Goal: Information Seeking & Learning: Learn about a topic

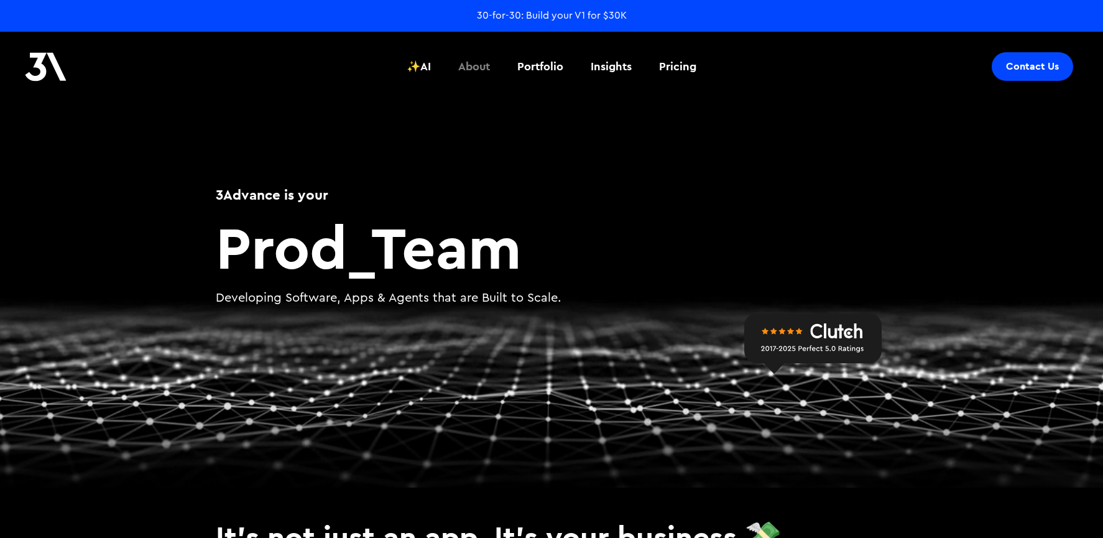
click at [478, 67] on div "About" at bounding box center [474, 66] width 32 height 16
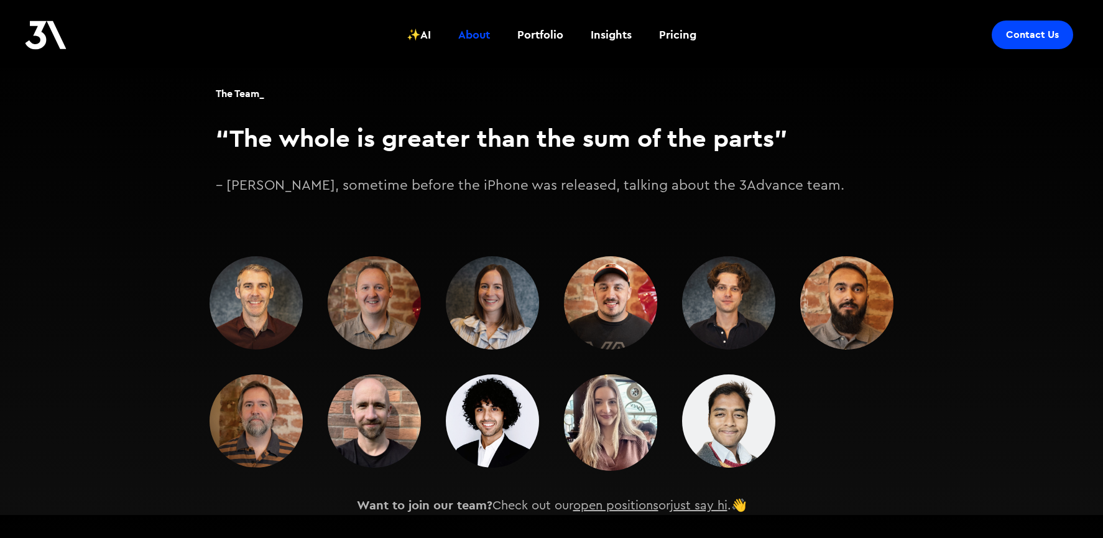
scroll to position [1505, 0]
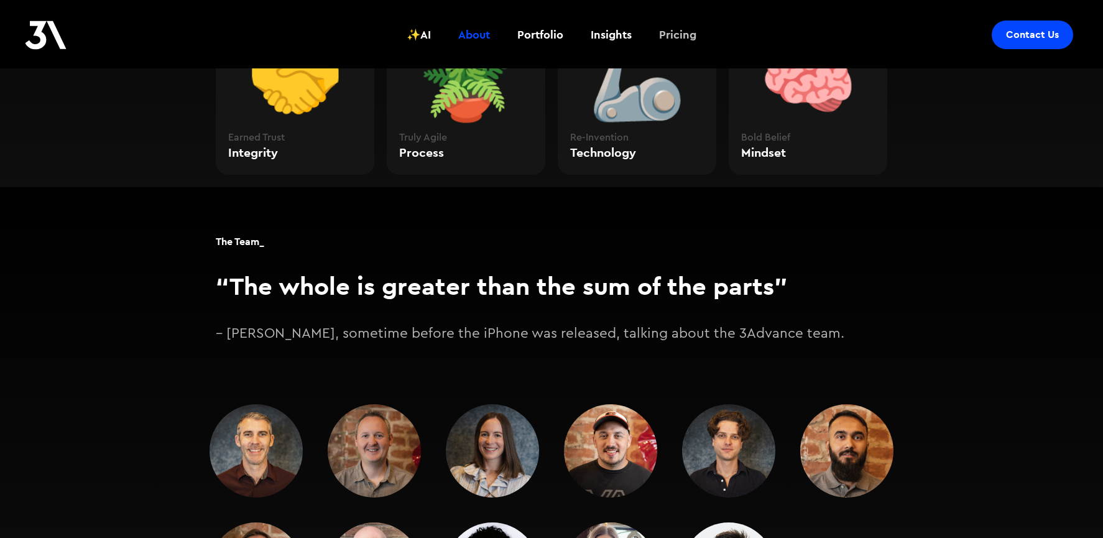
click at [667, 27] on div "Pricing" at bounding box center [677, 35] width 37 height 16
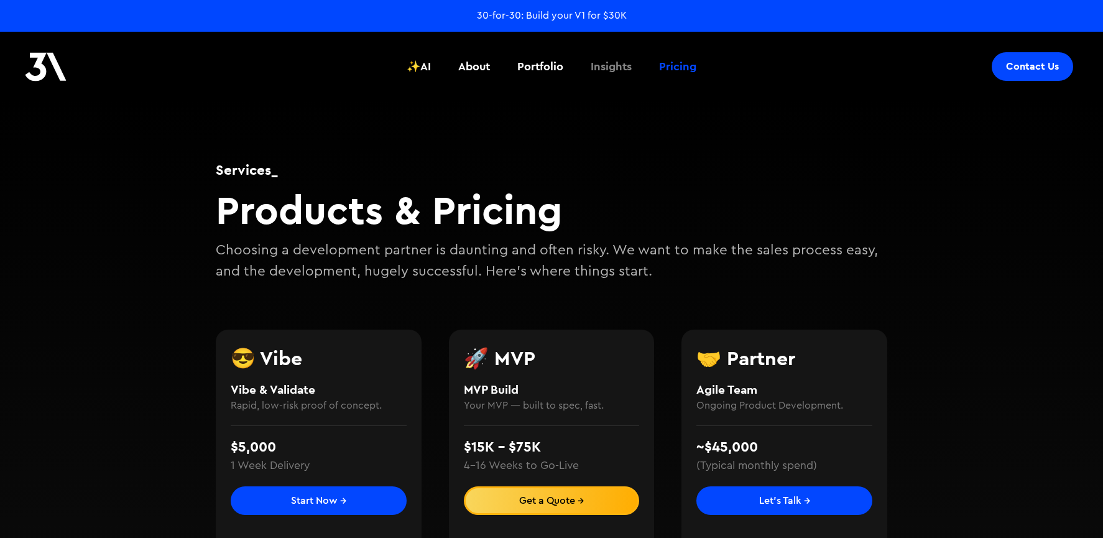
click at [604, 59] on div "Insights" at bounding box center [611, 66] width 41 height 16
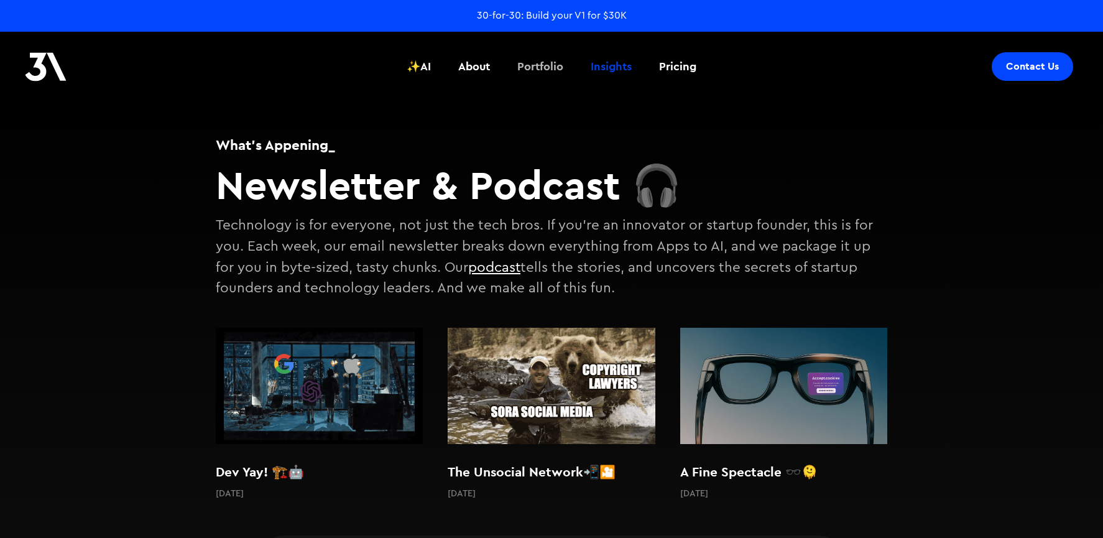
click at [538, 64] on div "Portfolio" at bounding box center [540, 66] width 46 height 16
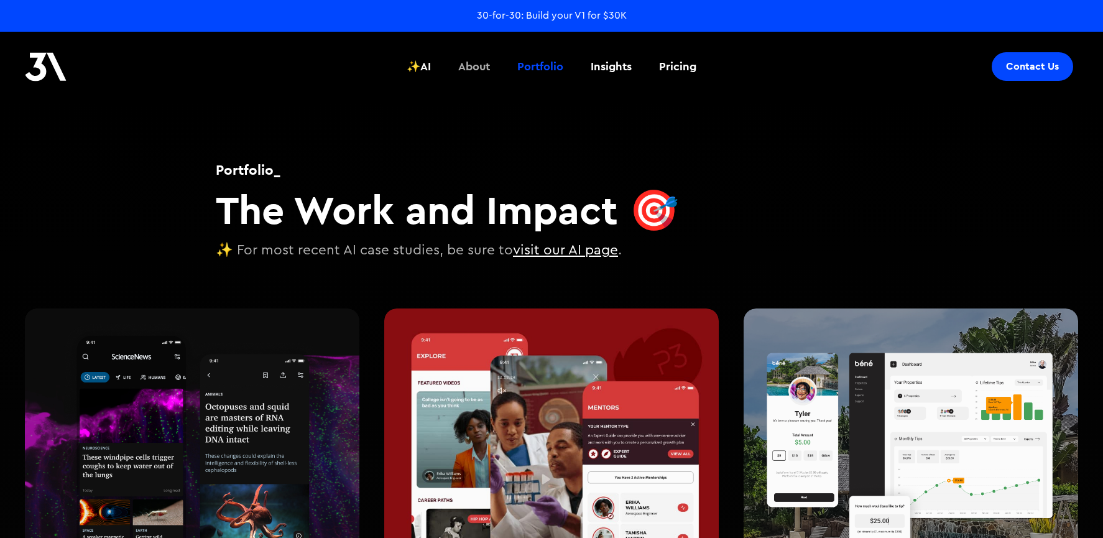
click at [443, 60] on div "✨AI About Portfolio Insights Pricing" at bounding box center [551, 67] width 311 height 46
click at [430, 63] on link "✨AI" at bounding box center [418, 67] width 39 height 46
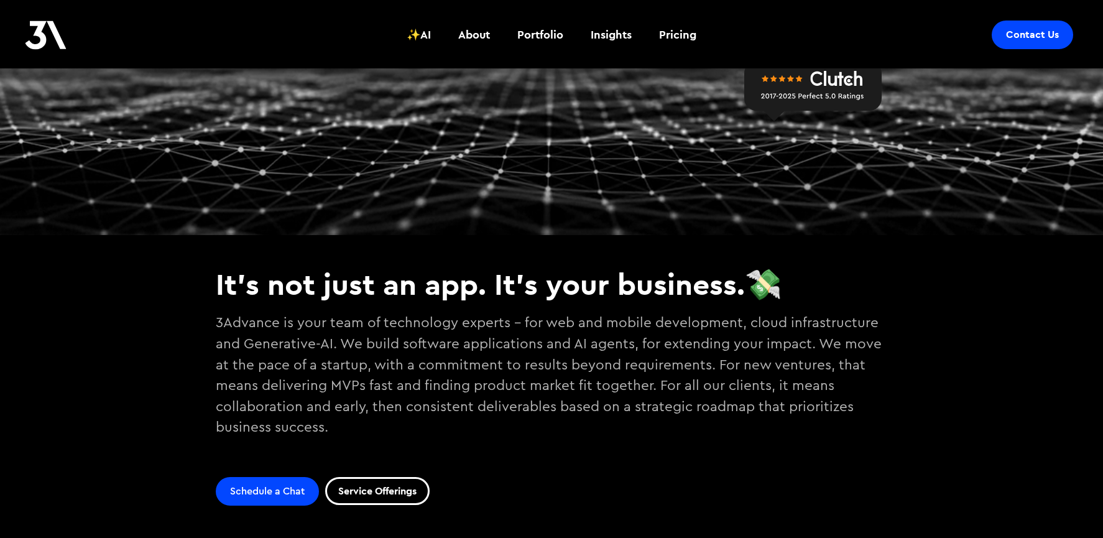
scroll to position [253, 0]
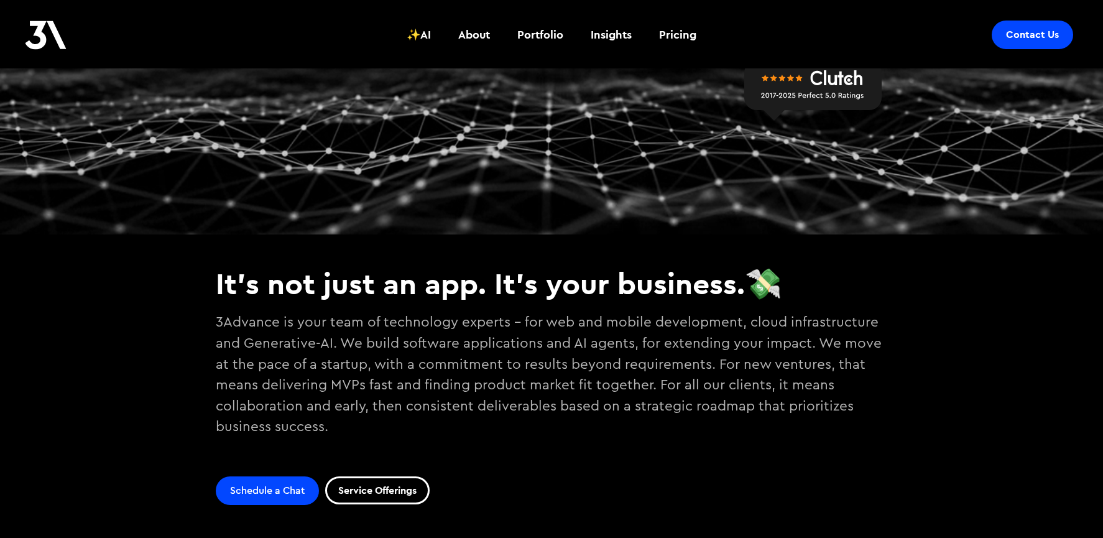
click at [376, 320] on p "3Advance is your team of technology experts - for web and mobile development, c…" at bounding box center [552, 385] width 672 height 156
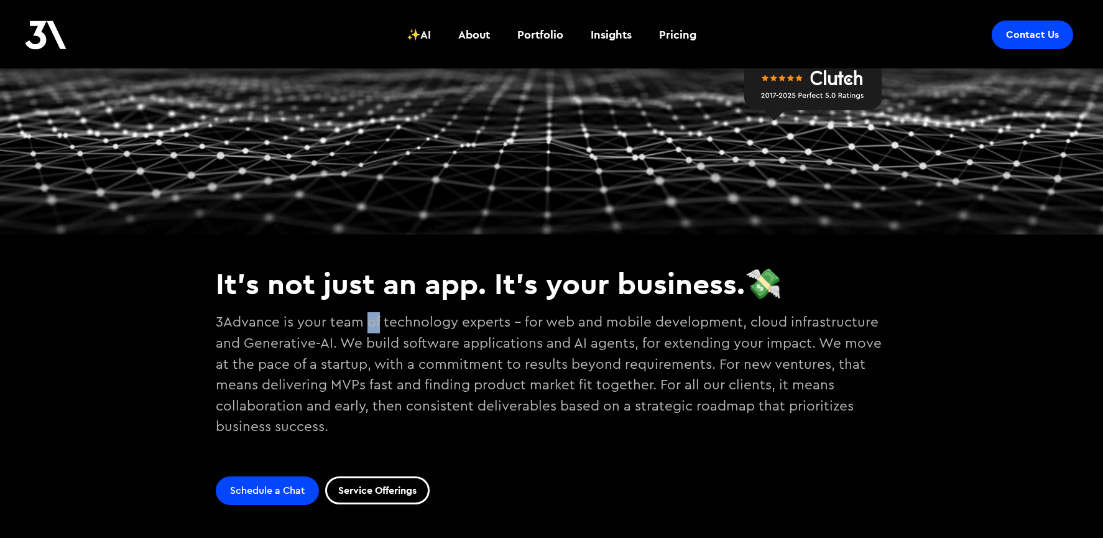
click at [376, 320] on p "3Advance is your team of technology experts - for web and mobile development, c…" at bounding box center [552, 385] width 672 height 156
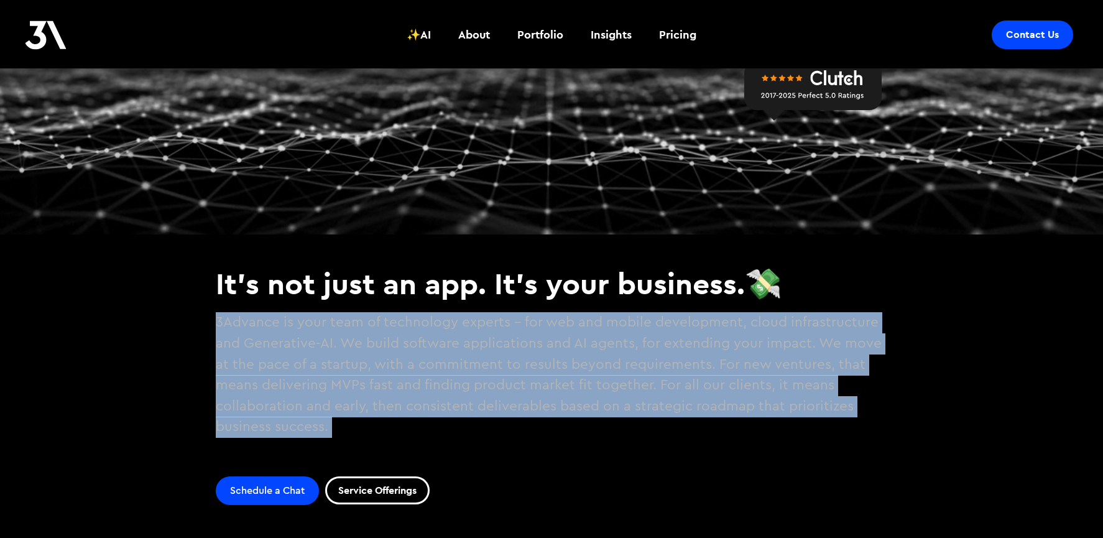
click at [376, 320] on p "3Advance is your team of technology experts - for web and mobile development, c…" at bounding box center [552, 385] width 672 height 156
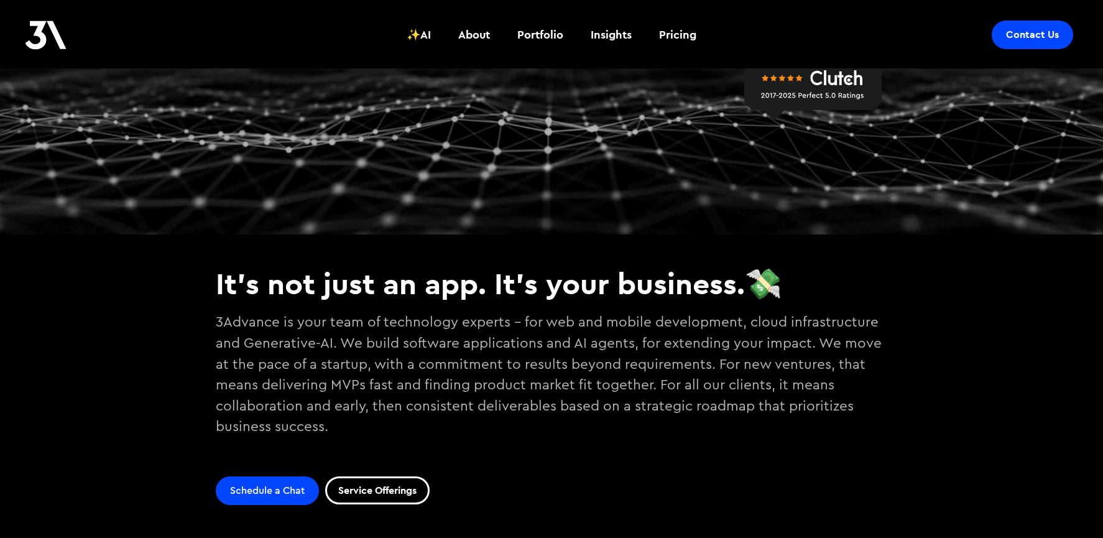
click at [494, 371] on p "3Advance is your team of technology experts - for web and mobile development, c…" at bounding box center [552, 385] width 672 height 156
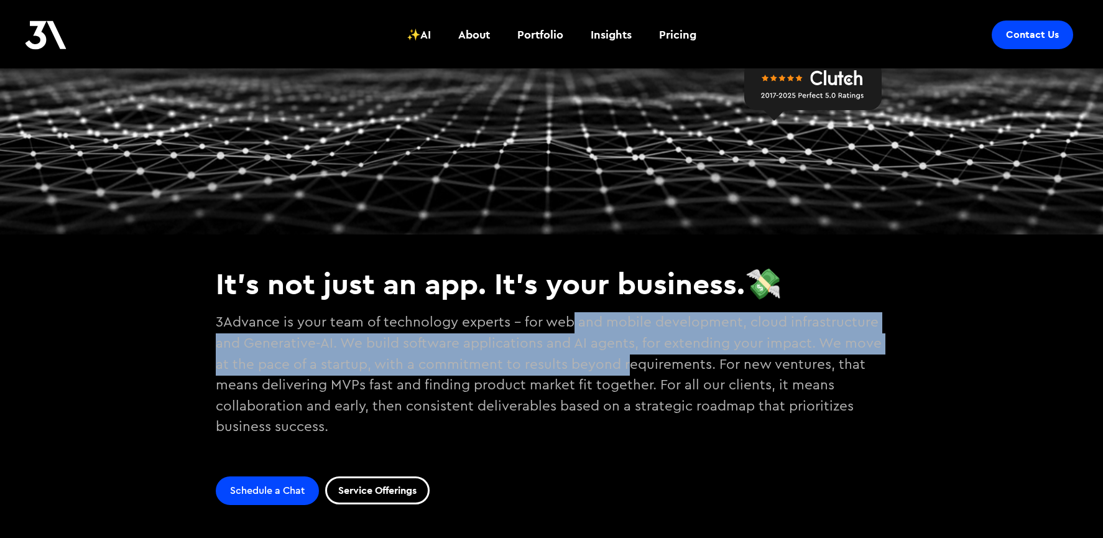
drag, startPoint x: 569, startPoint y: 323, endPoint x: 623, endPoint y: 369, distance: 71.0
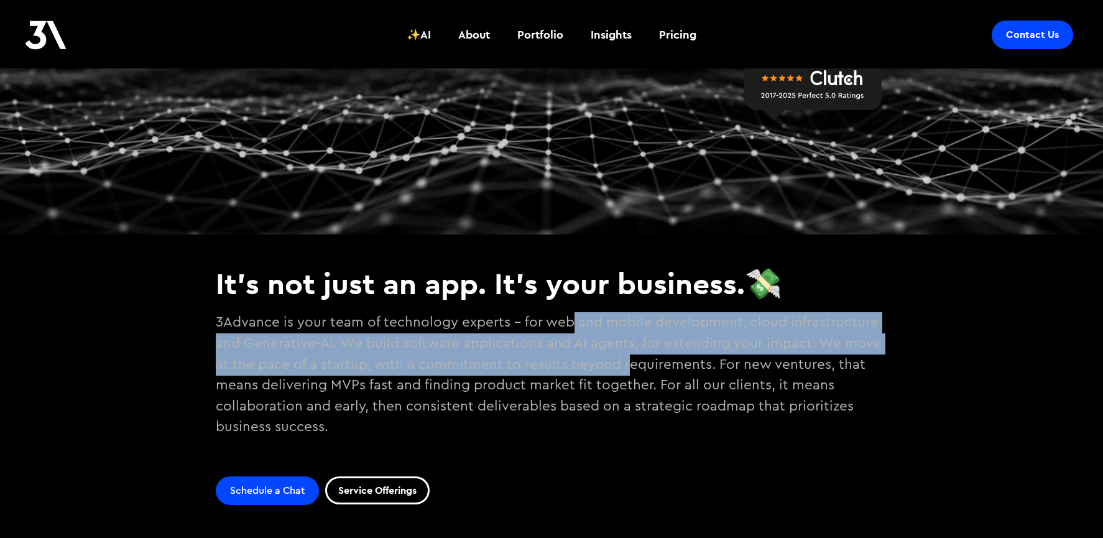
click at [623, 369] on p "3Advance is your team of technology experts - for web and mobile development, c…" at bounding box center [552, 385] width 672 height 156
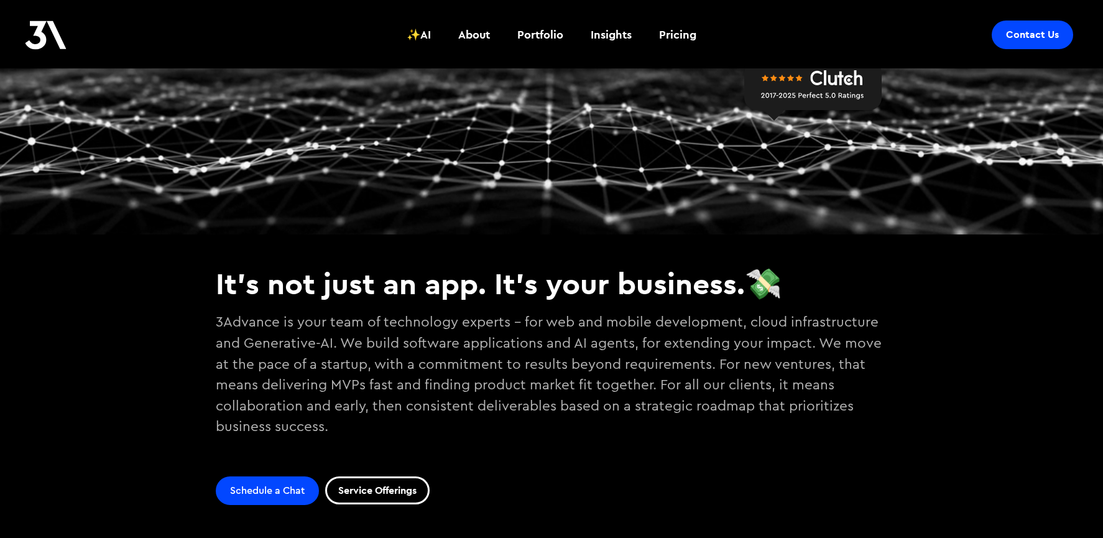
click at [649, 380] on p "3Advance is your team of technology experts - for web and mobile development, c…" at bounding box center [552, 385] width 672 height 156
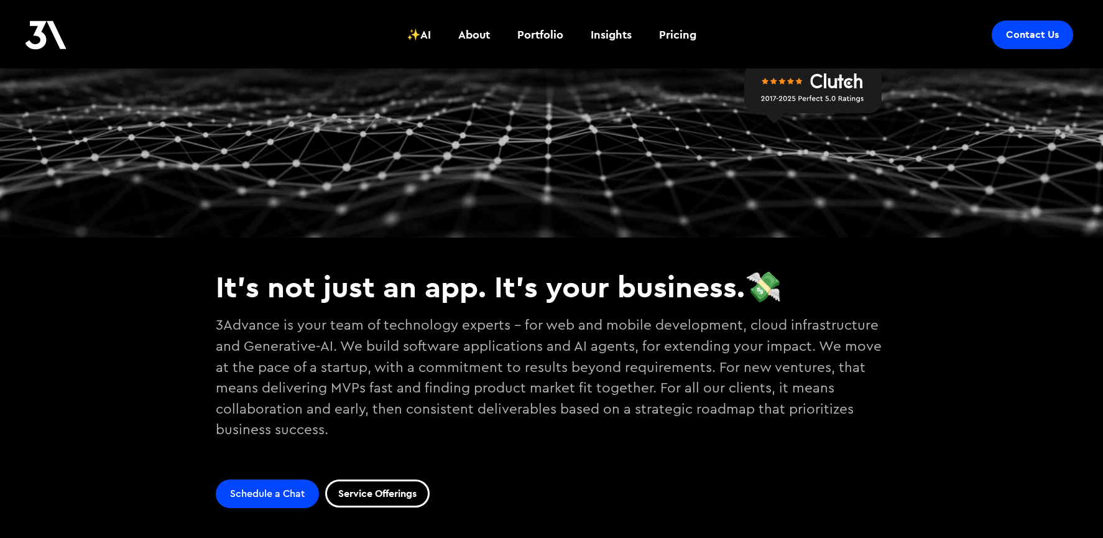
scroll to position [250, 0]
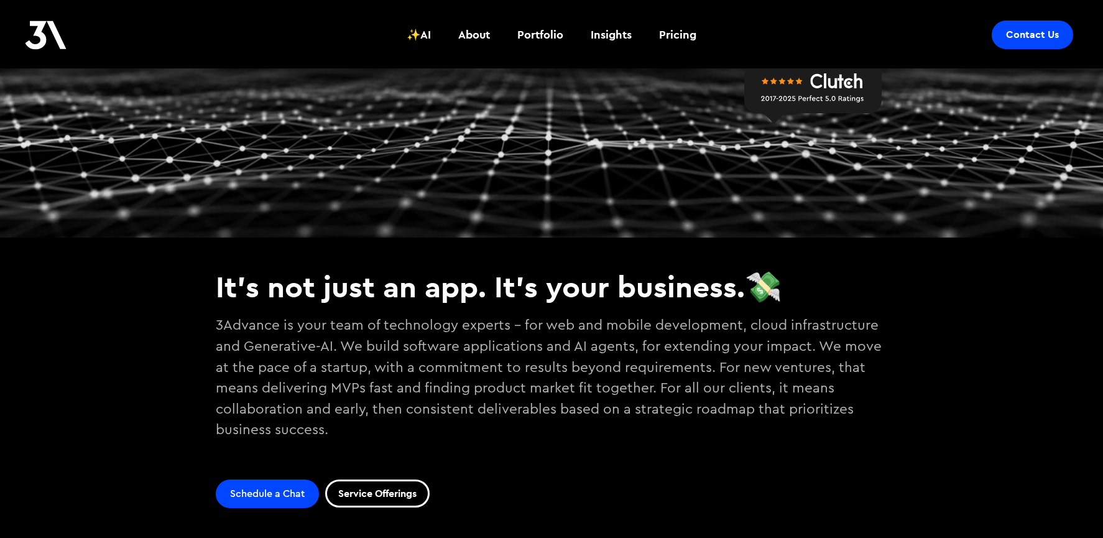
click at [262, 410] on p "3Advance is your team of technology experts - for web and mobile development, c…" at bounding box center [552, 388] width 672 height 156
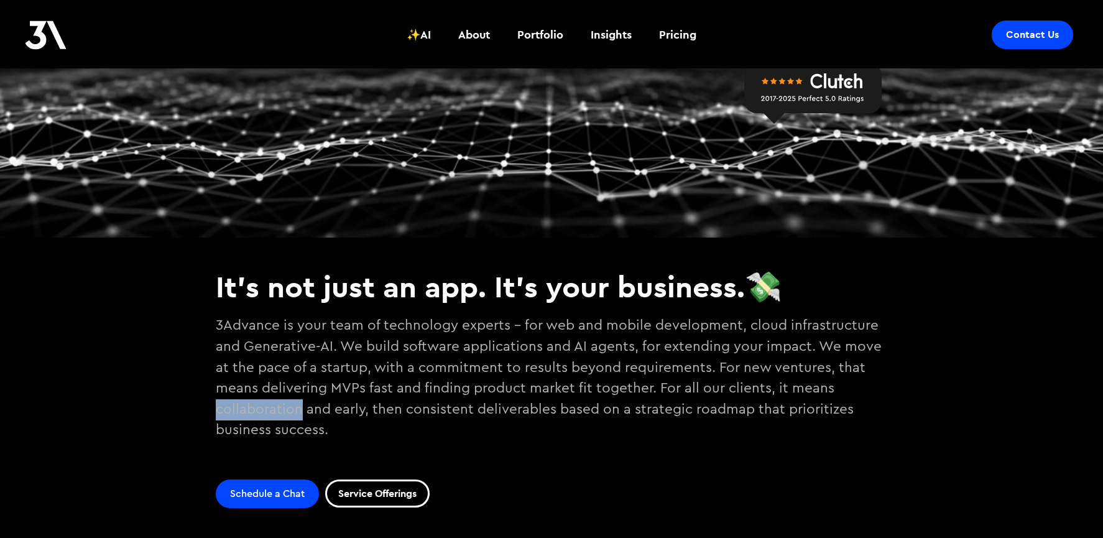
click at [262, 410] on p "3Advance is your team of technology experts - for web and mobile development, c…" at bounding box center [552, 388] width 672 height 156
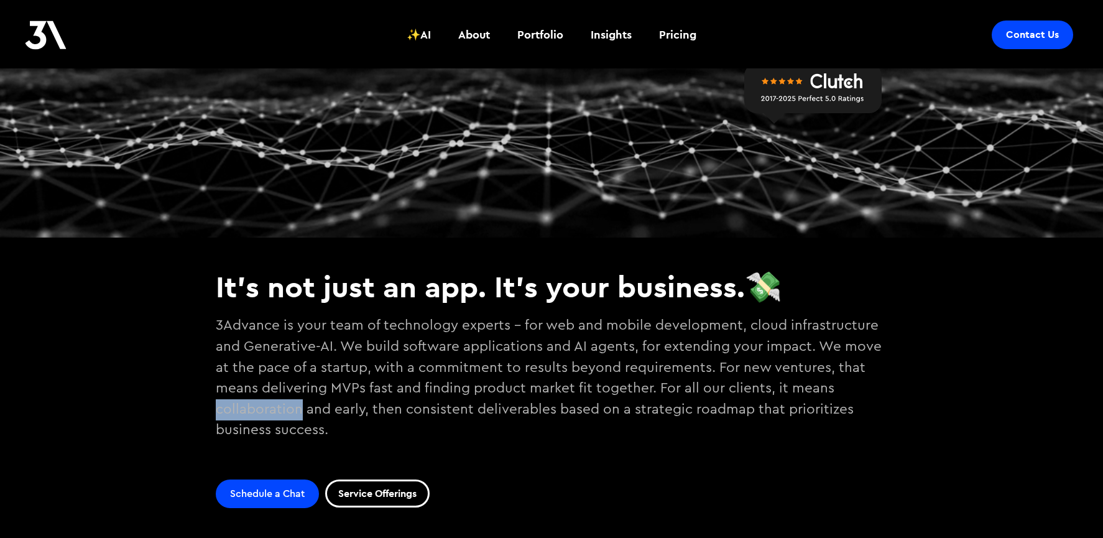
copy p "collaboration"
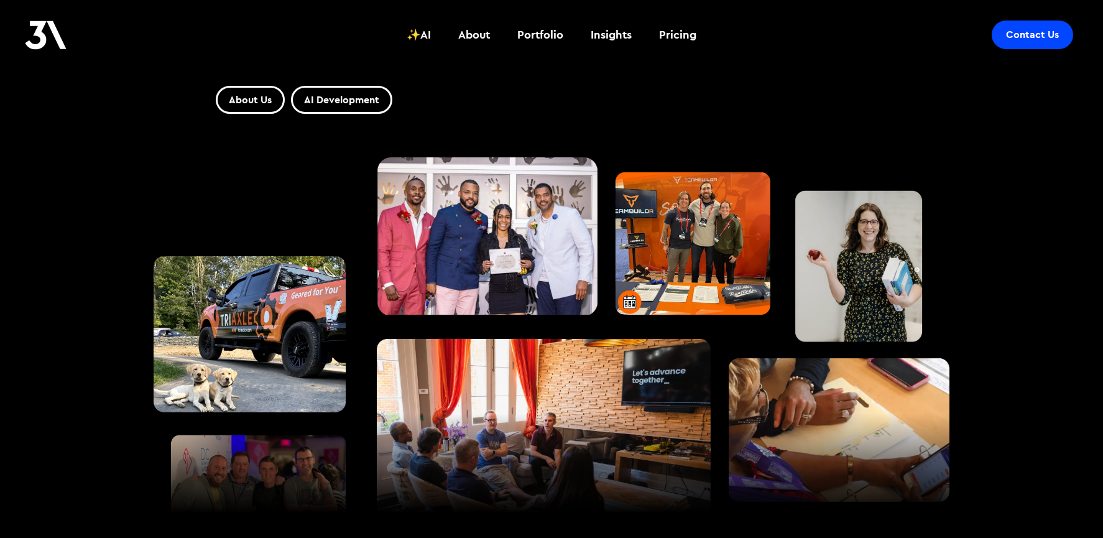
scroll to position [0, 0]
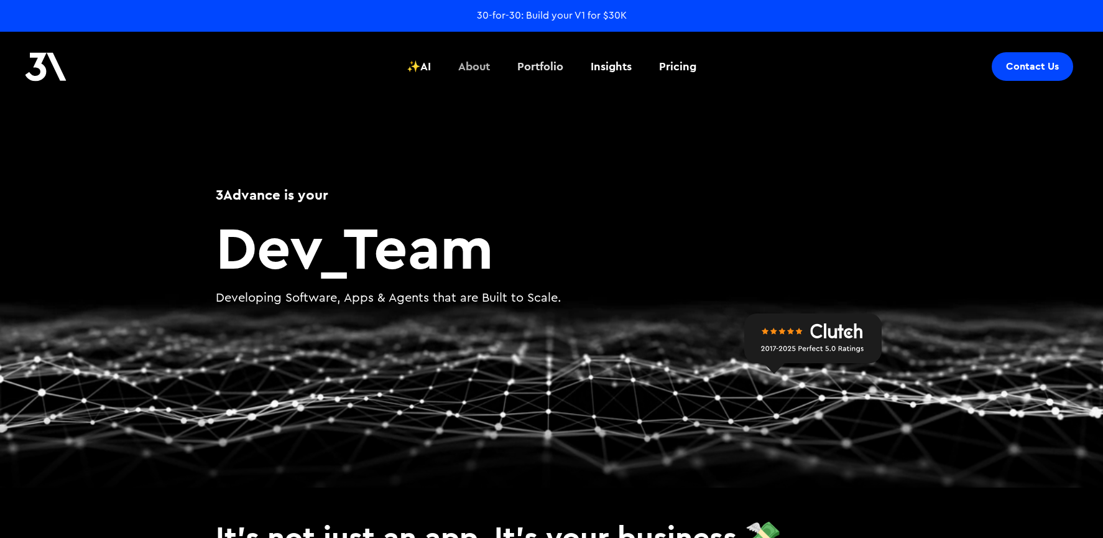
click at [469, 68] on div "About" at bounding box center [474, 66] width 32 height 16
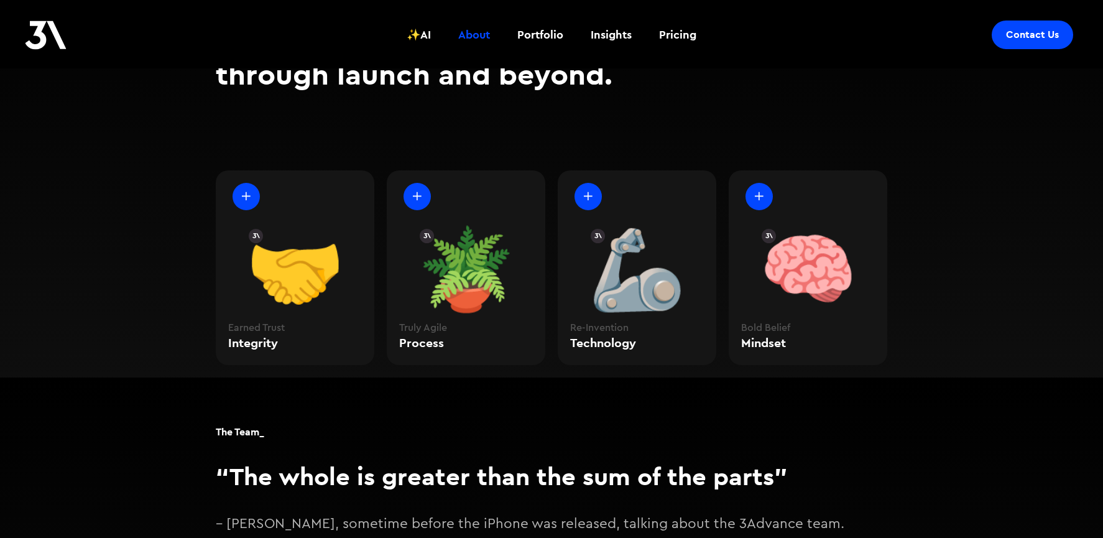
scroll to position [1314, 0]
click at [609, 226] on div "🦾" at bounding box center [637, 275] width 134 height 98
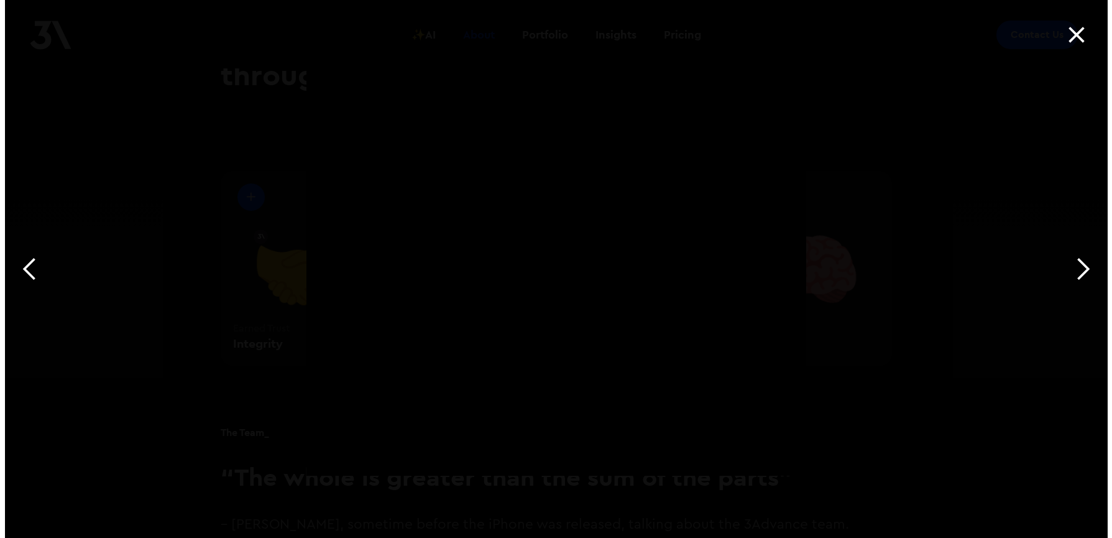
scroll to position [1318, 0]
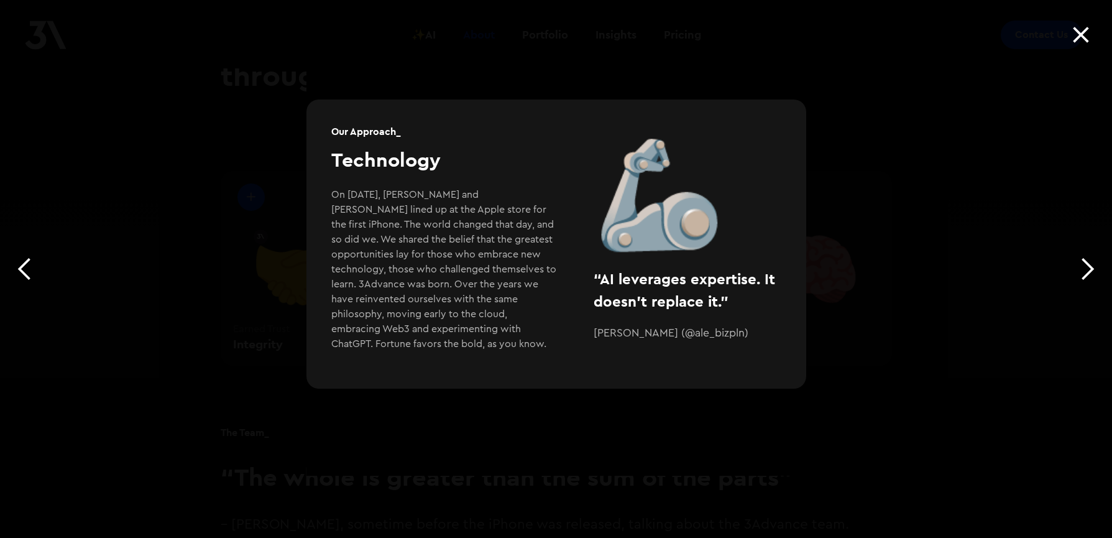
click at [1084, 266] on div "next slide" at bounding box center [1087, 269] width 25 height 25
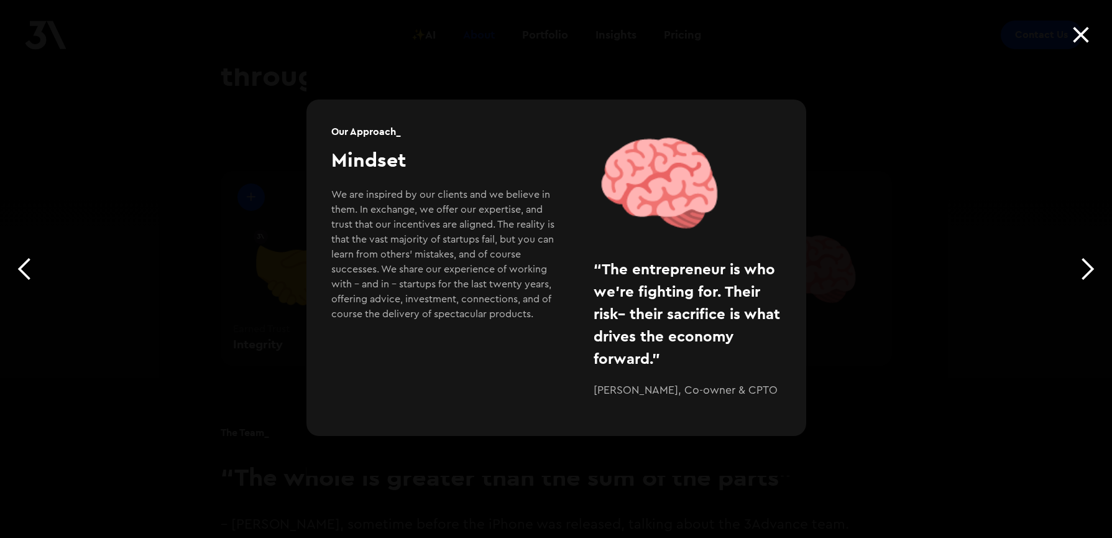
click at [1084, 266] on div "next slide" at bounding box center [1087, 269] width 25 height 25
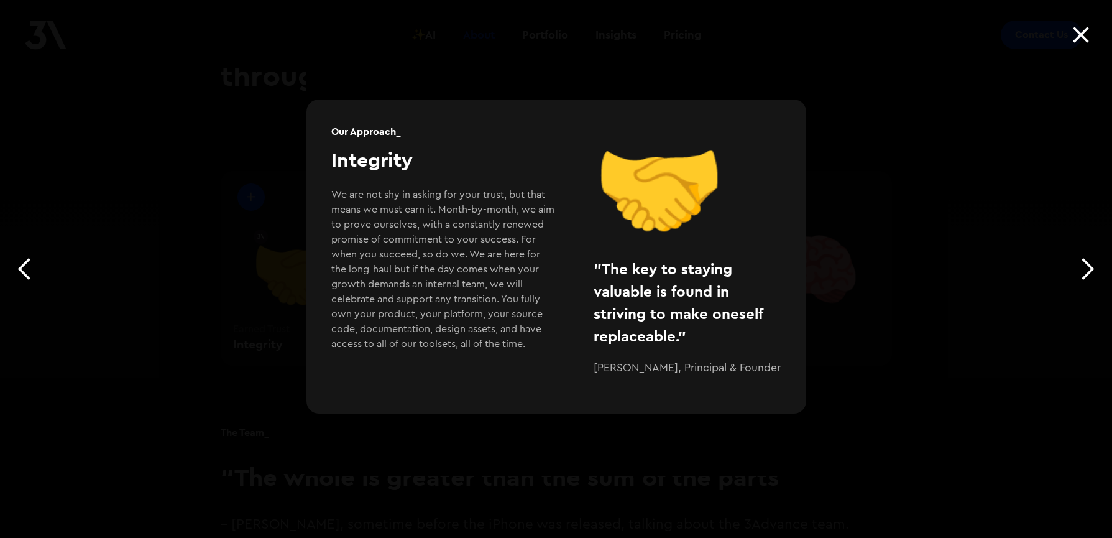
click at [860, 293] on div "Slide 1 of 4. target- 1 fs-mirrorclick-element Our Approach_ Integrity We are n…" at bounding box center [556, 269] width 1112 height 538
click at [1095, 261] on div "next slide" at bounding box center [1087, 269] width 25 height 25
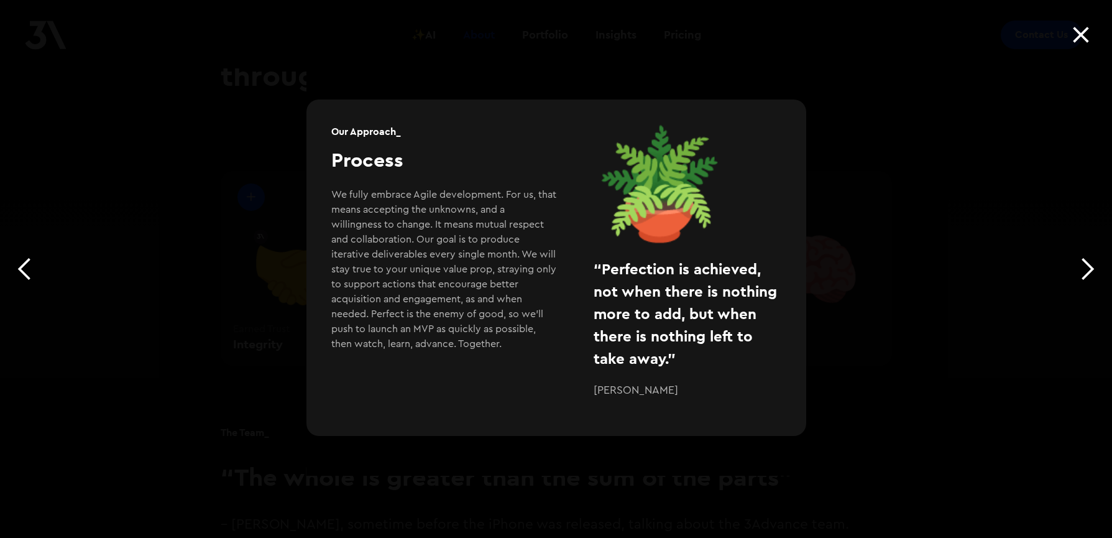
click at [1091, 264] on div "next slide" at bounding box center [1087, 269] width 25 height 25
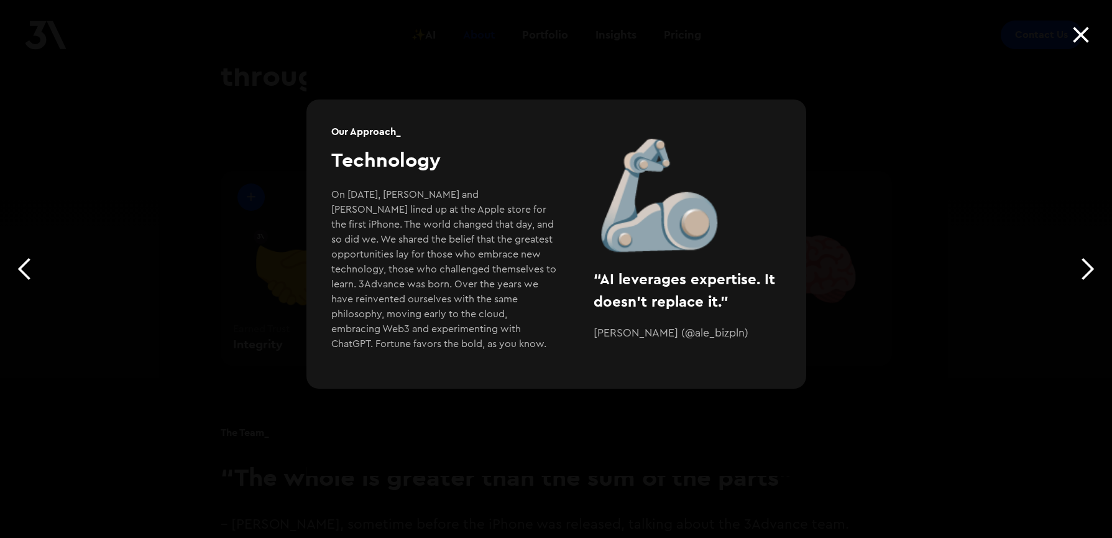
click at [1090, 265] on div "next slide" at bounding box center [1087, 269] width 25 height 25
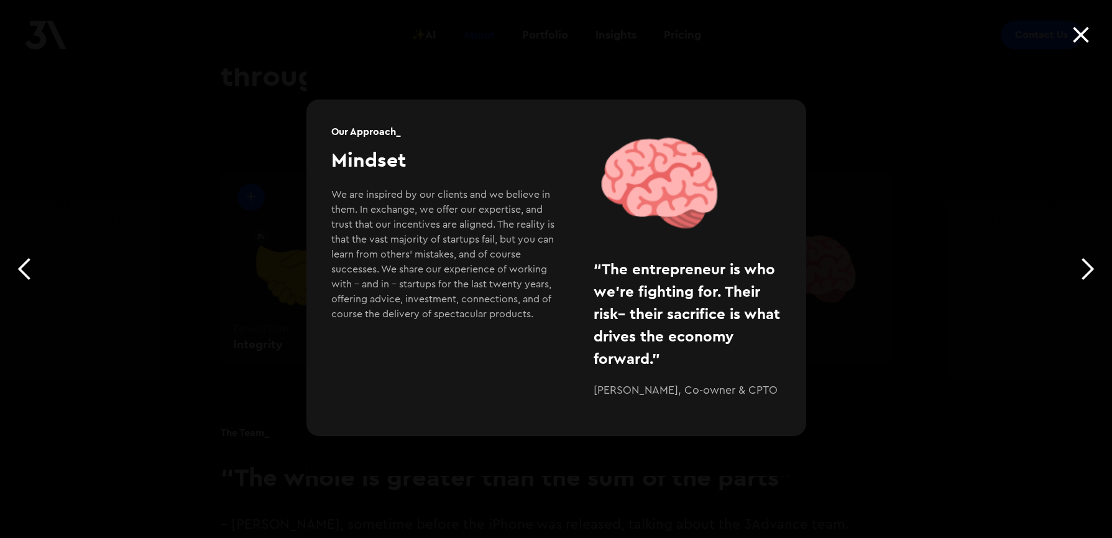
click at [1073, 16] on div at bounding box center [1082, 35] width 42 height 50
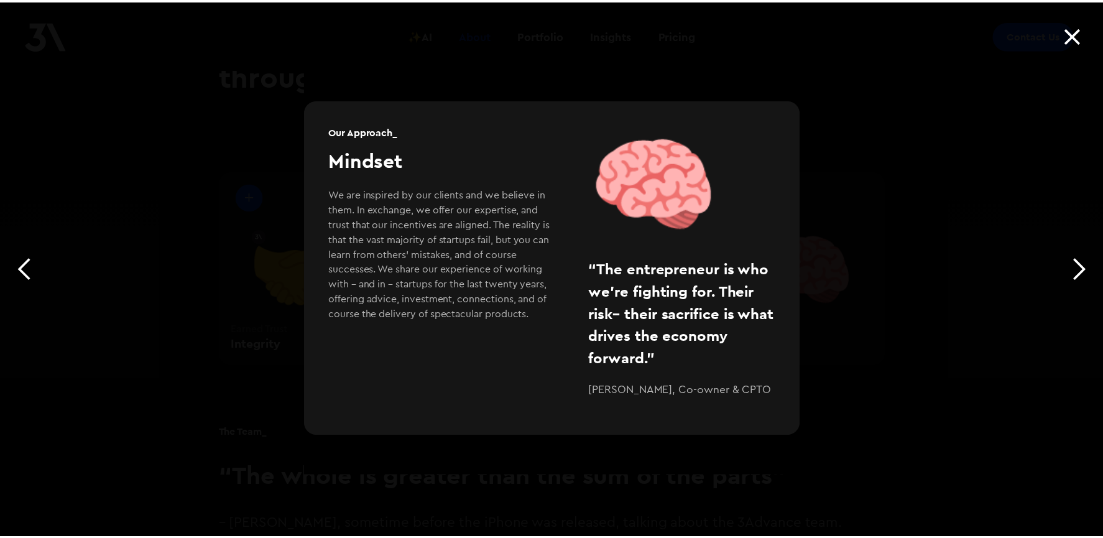
scroll to position [1314, 0]
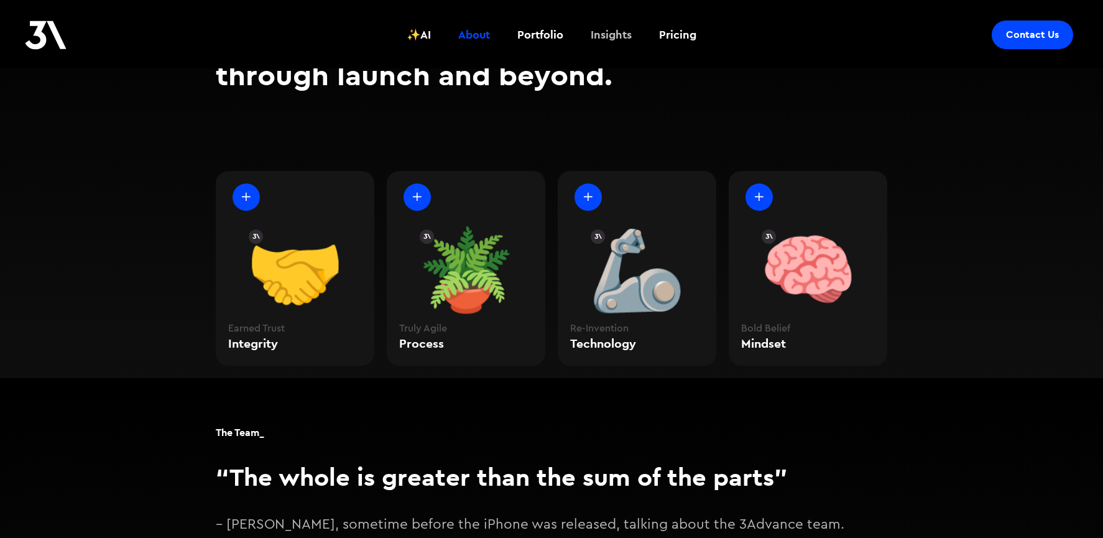
click at [624, 33] on div "Insights" at bounding box center [611, 35] width 41 height 16
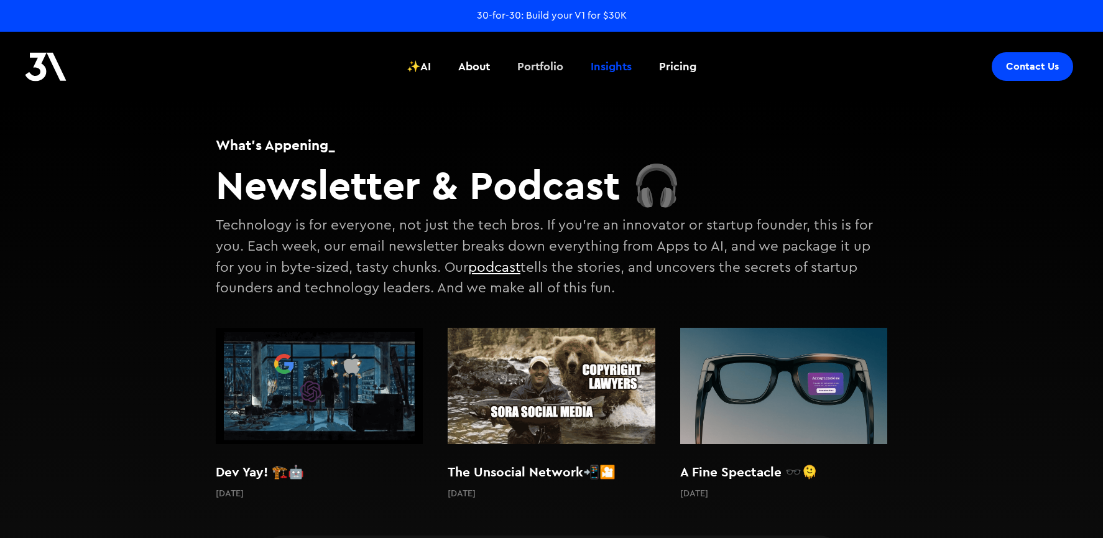
click at [535, 60] on div "Portfolio" at bounding box center [540, 66] width 46 height 16
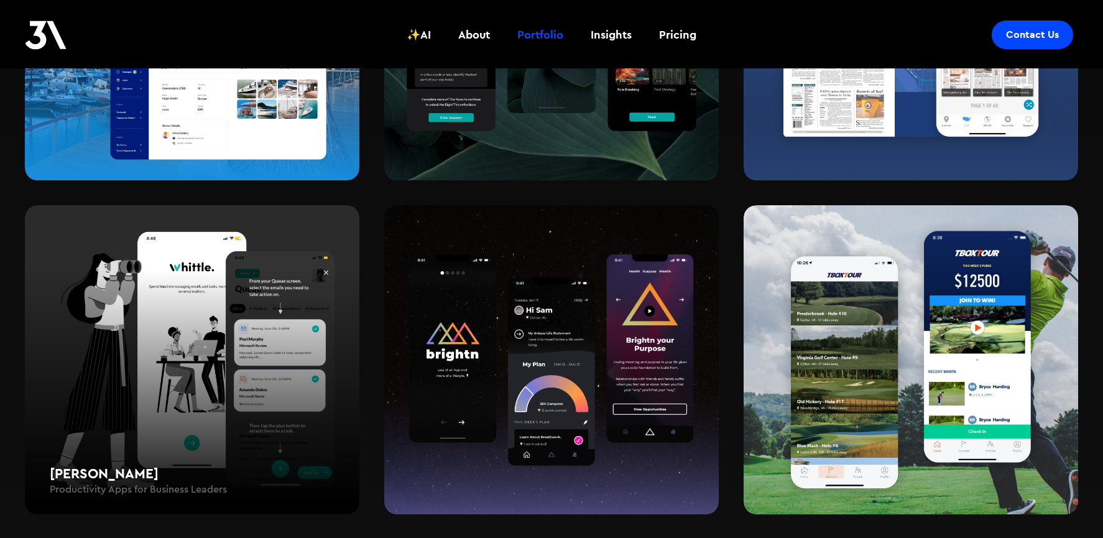
scroll to position [2120, 0]
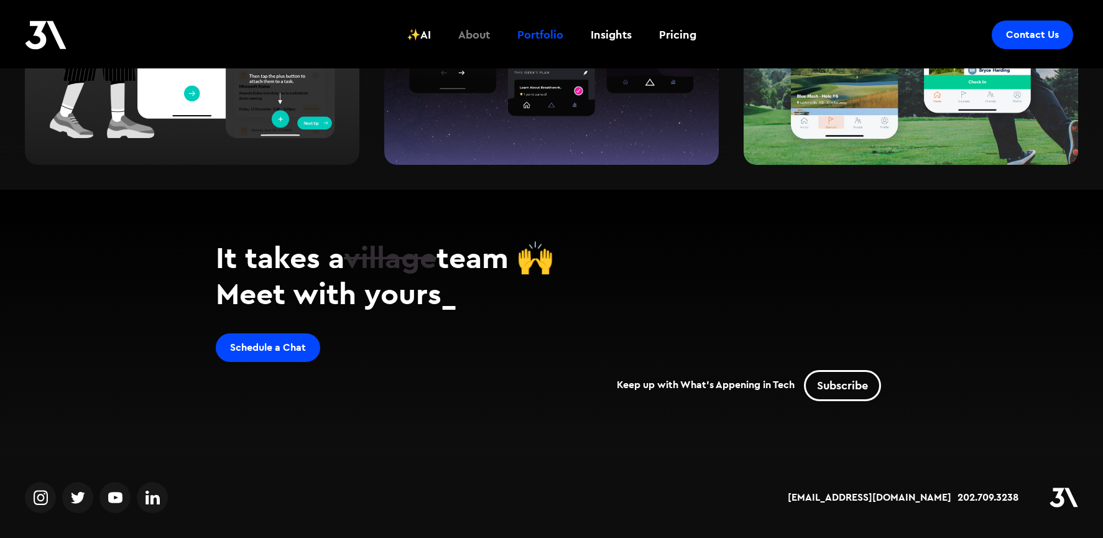
click at [467, 32] on div "About" at bounding box center [474, 35] width 32 height 16
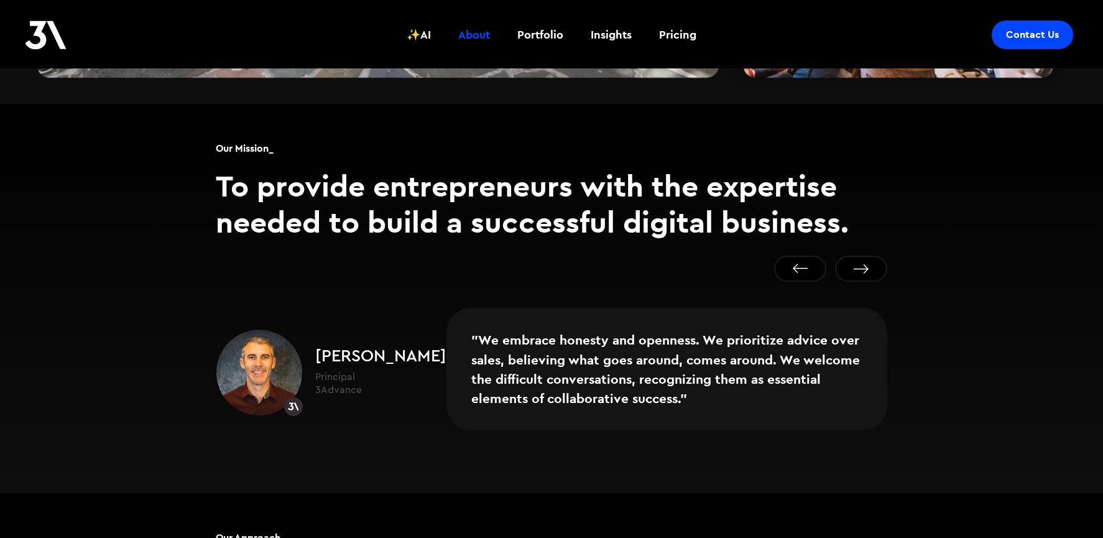
scroll to position [778, 0]
click at [631, 325] on blockquote ""We embrace honesty and openness. We prioritize advice over sales, believing wh…" at bounding box center [666, 368] width 441 height 122
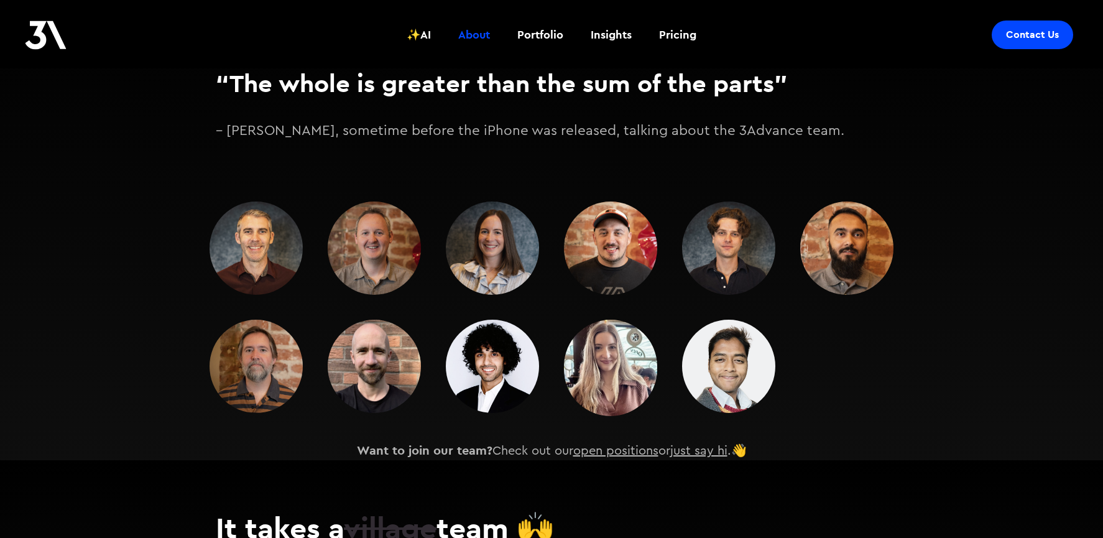
scroll to position [1888, 0]
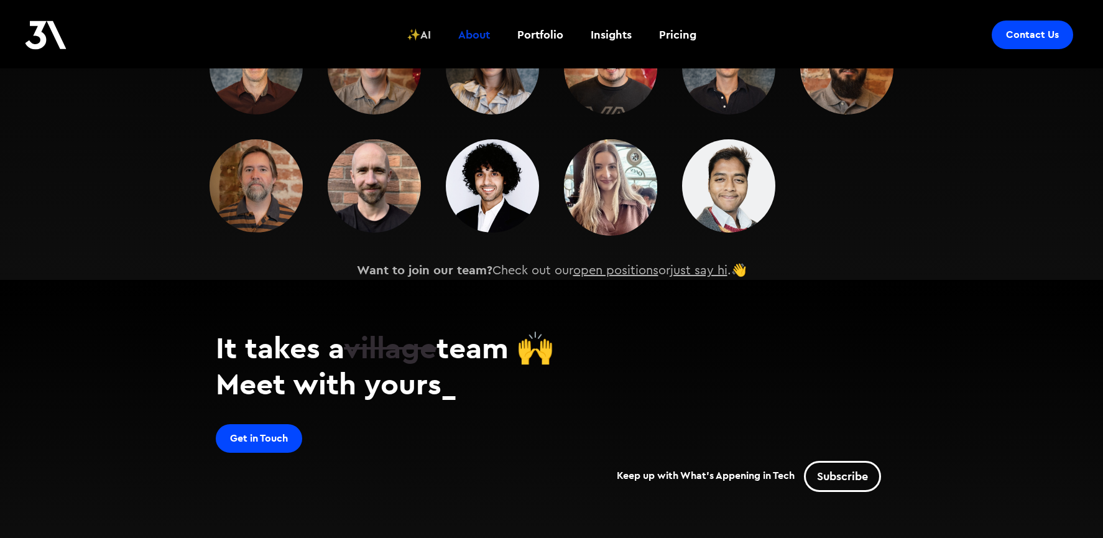
click at [427, 34] on div "✨AI" at bounding box center [419, 35] width 24 height 16
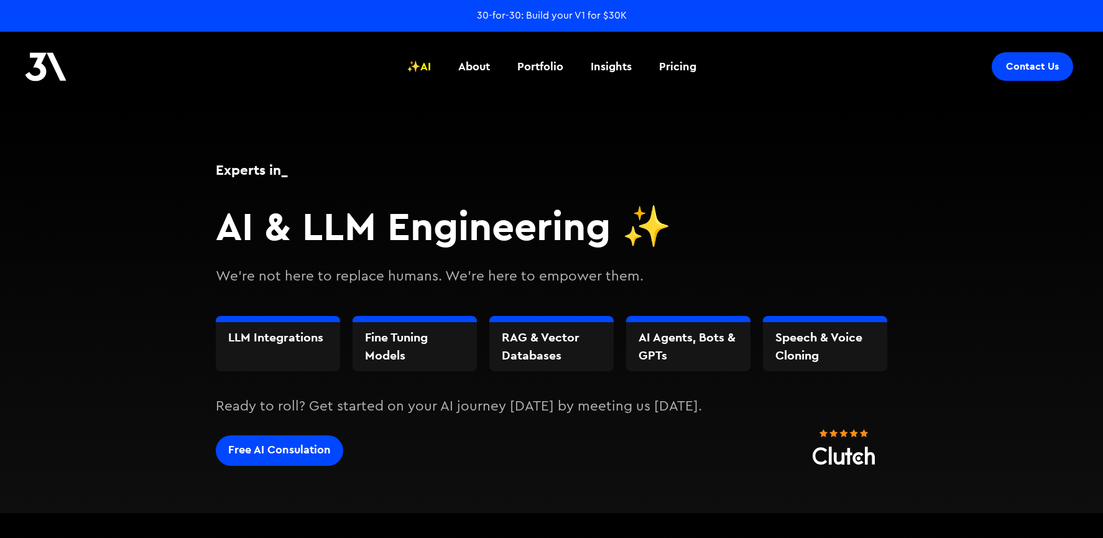
click at [619, 16] on div "30-for-30: Build your V1 for $30K" at bounding box center [552, 16] width 150 height 14
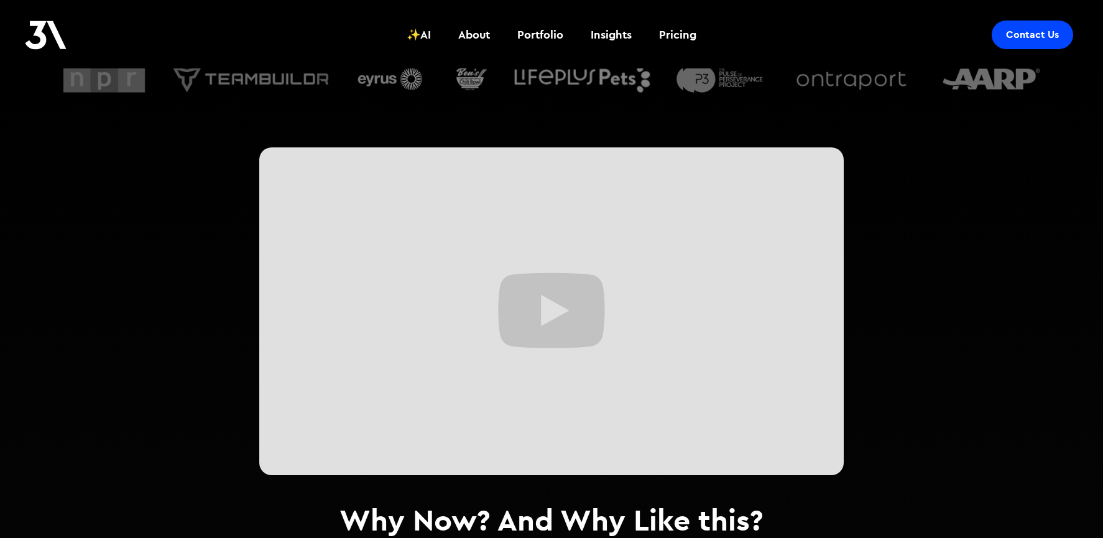
scroll to position [514, 0]
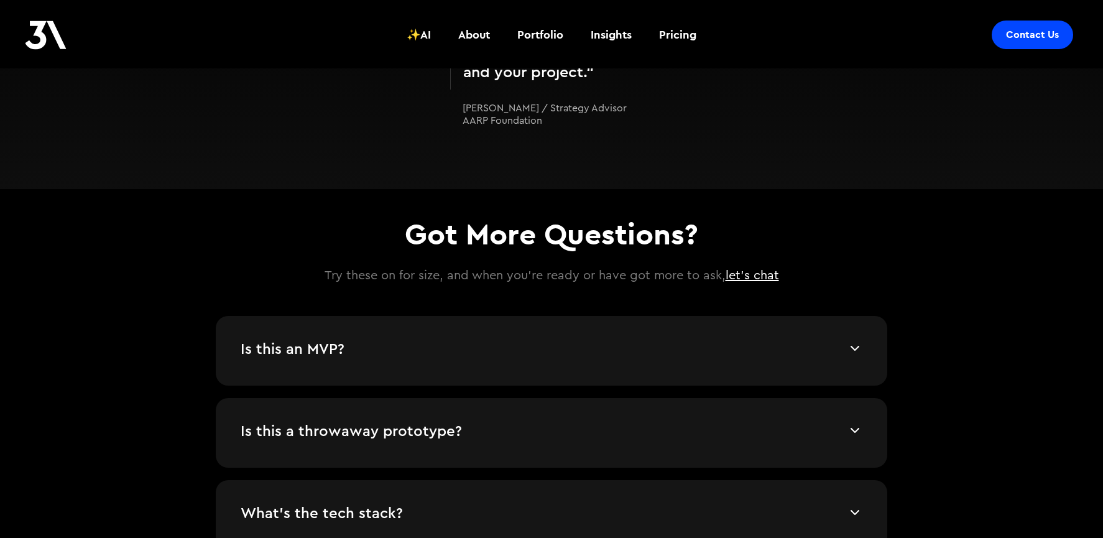
scroll to position [2516, 0]
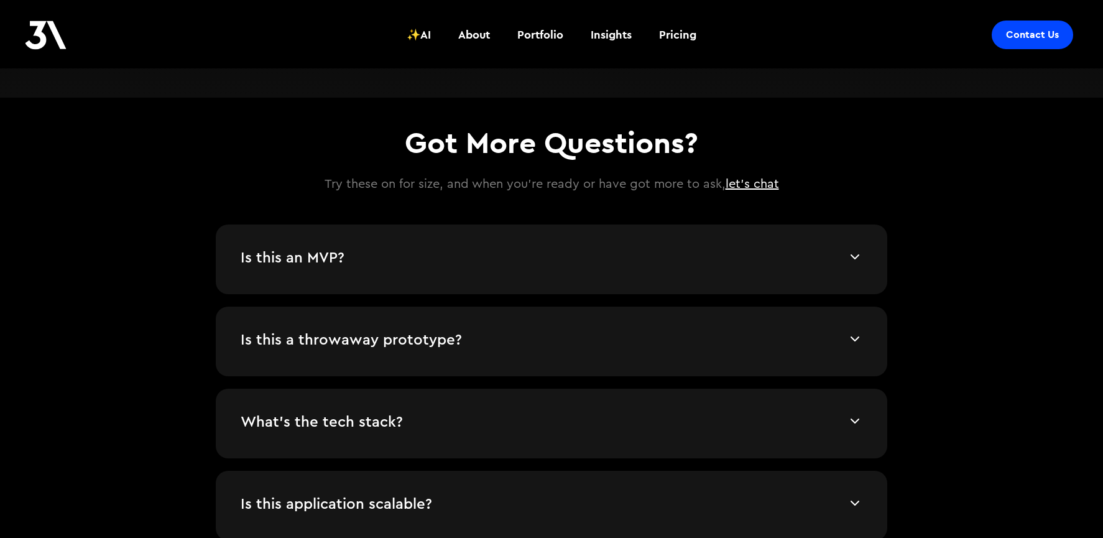
click at [442, 258] on h4 "Is this an MVP?" at bounding box center [544, 258] width 607 height 19
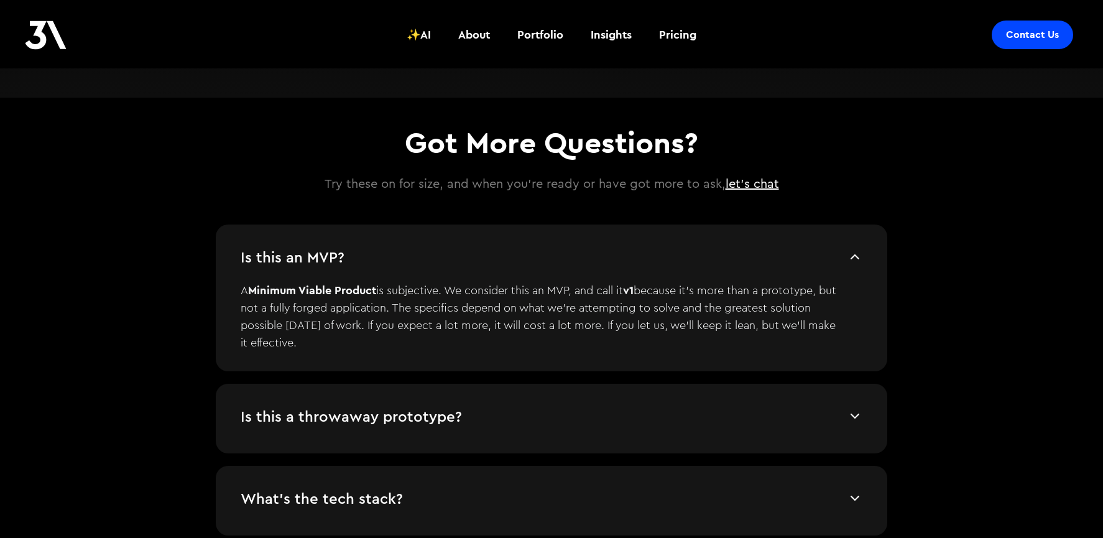
click at [445, 256] on h4 "Is this an MVP?" at bounding box center [544, 258] width 607 height 19
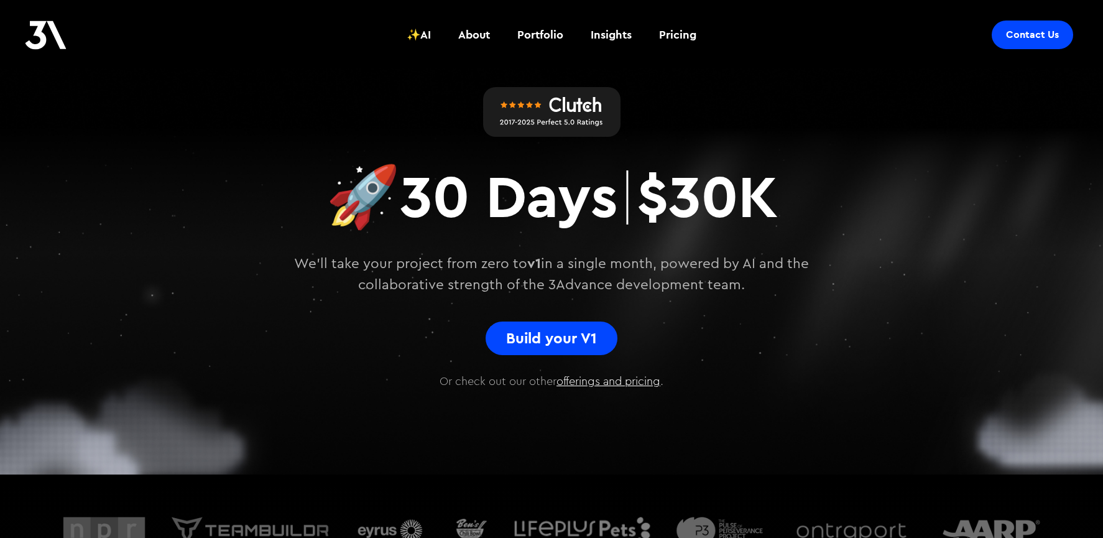
scroll to position [482, 0]
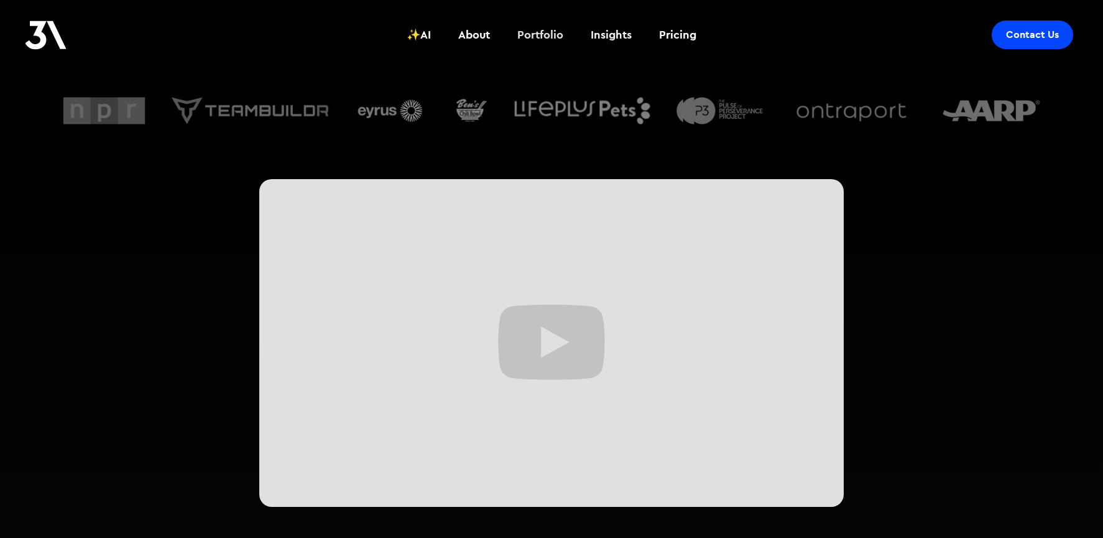
click at [601, 34] on div "Insights" at bounding box center [611, 35] width 41 height 16
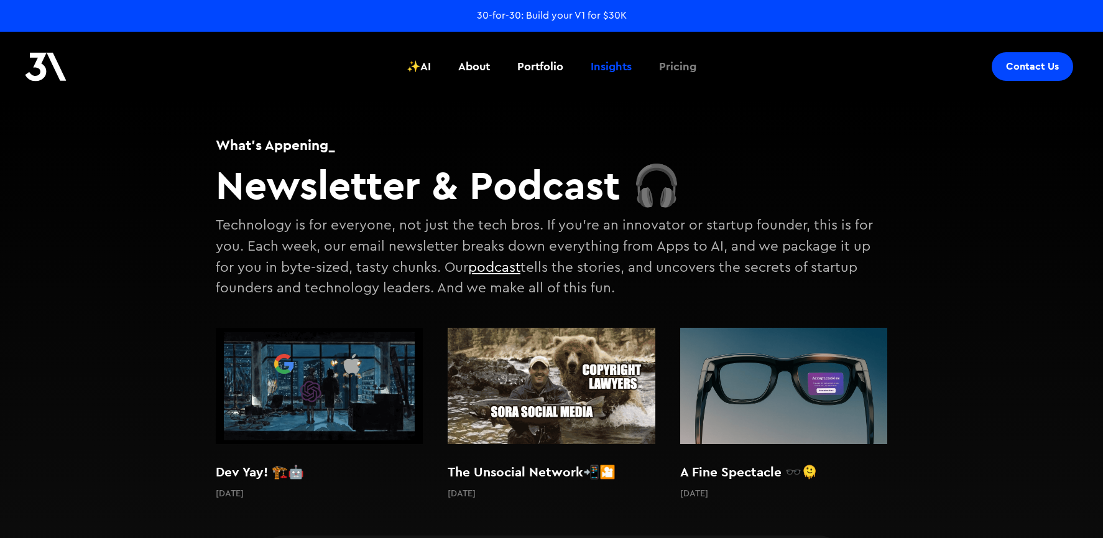
click at [691, 64] on div "Pricing" at bounding box center [677, 66] width 37 height 16
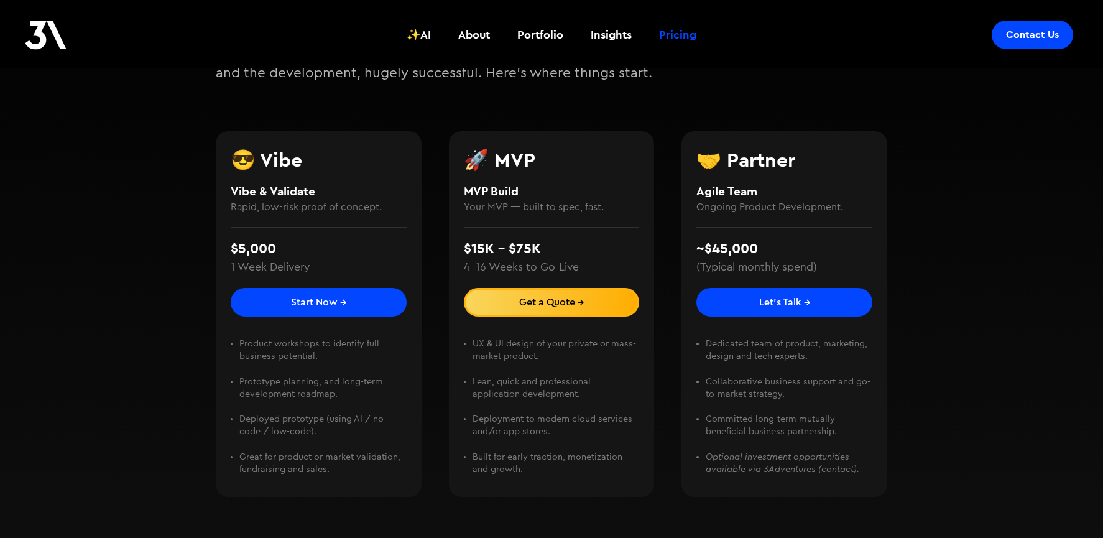
scroll to position [200, 0]
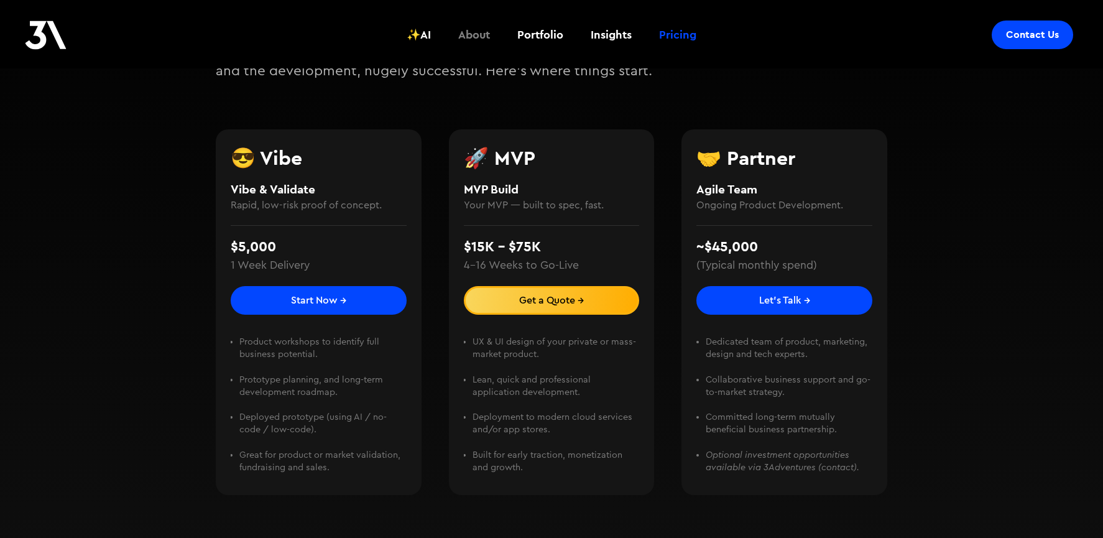
click at [491, 20] on link "About" at bounding box center [474, 35] width 47 height 46
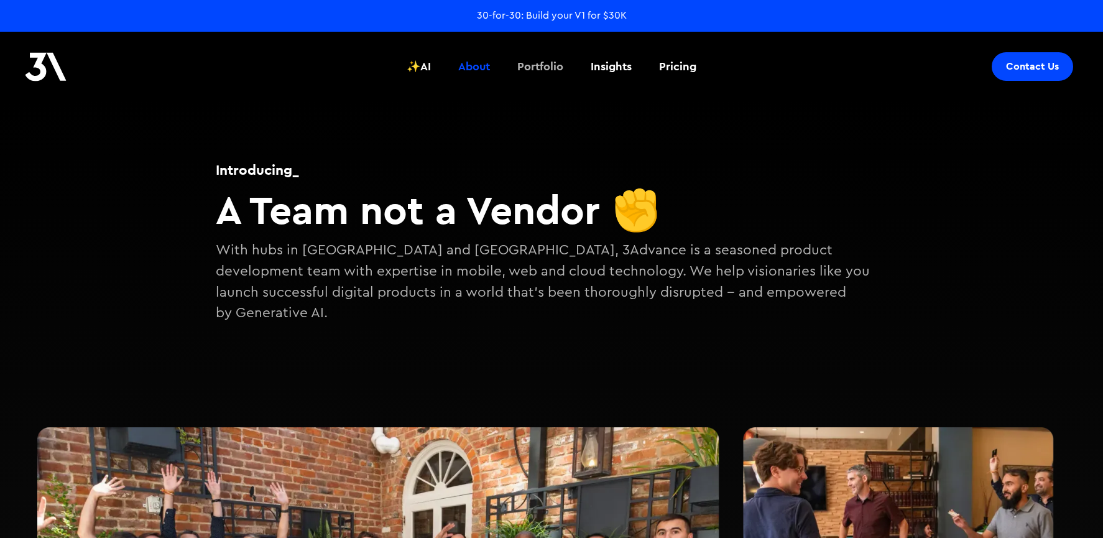
click at [547, 63] on div "Portfolio" at bounding box center [540, 66] width 46 height 16
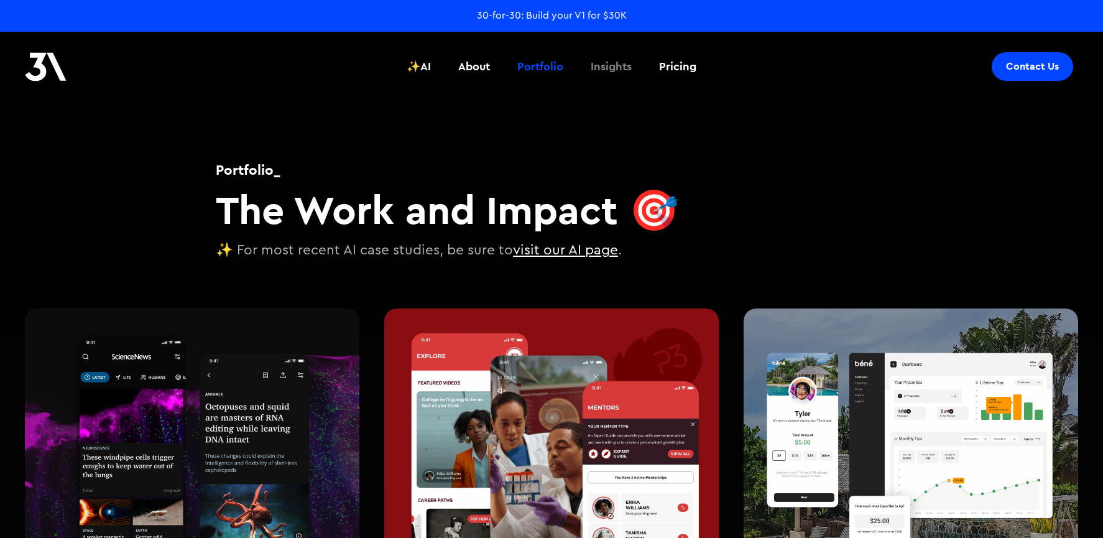
click at [609, 71] on div "Insights" at bounding box center [611, 66] width 41 height 16
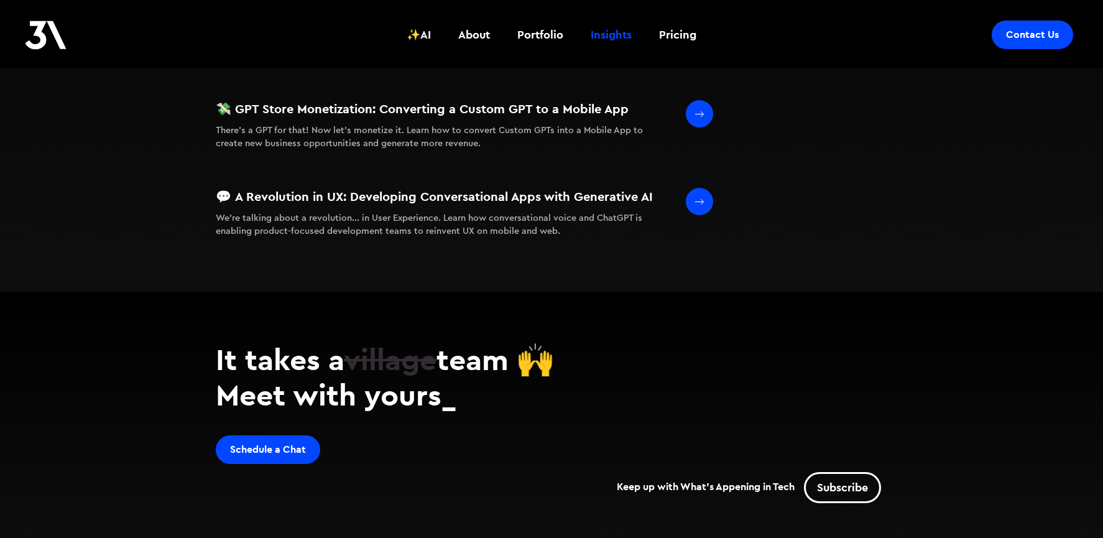
scroll to position [1087, 0]
